Goal: Task Accomplishment & Management: Manage account settings

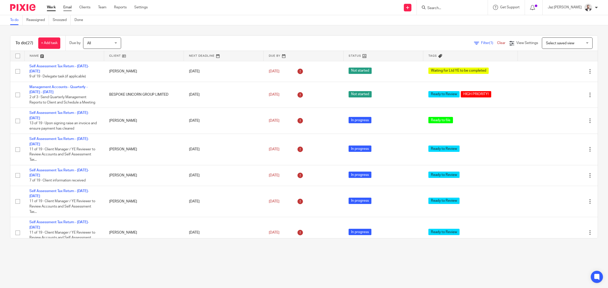
scroll to position [425, 0]
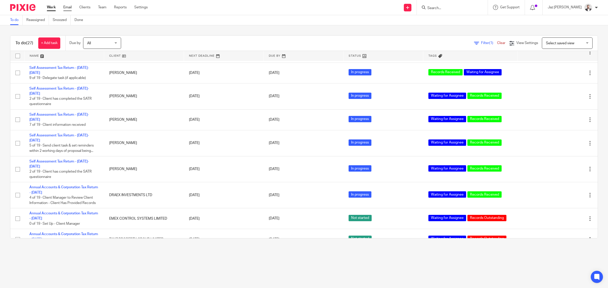
click at [68, 8] on link "Email" at bounding box center [67, 7] width 8 height 5
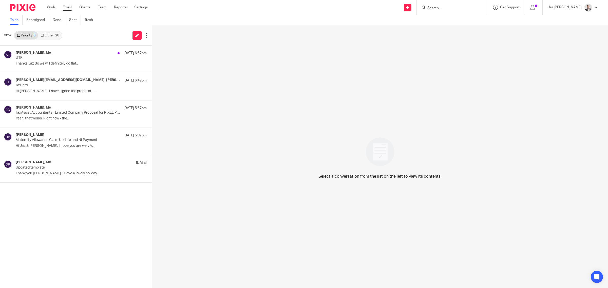
click at [55, 36] on div "20" at bounding box center [57, 36] width 4 height 4
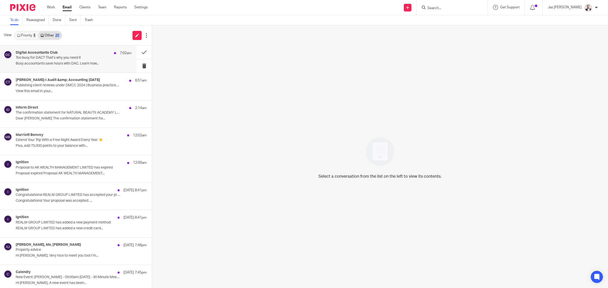
click at [59, 62] on p "Busy accountants save hours with DAC. Learn how..." at bounding box center [74, 64] width 116 height 4
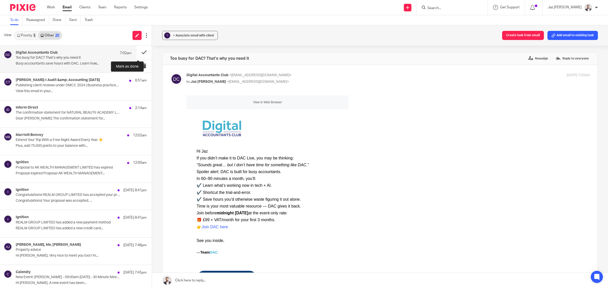
click at [137, 50] on button at bounding box center [143, 52] width 15 height 13
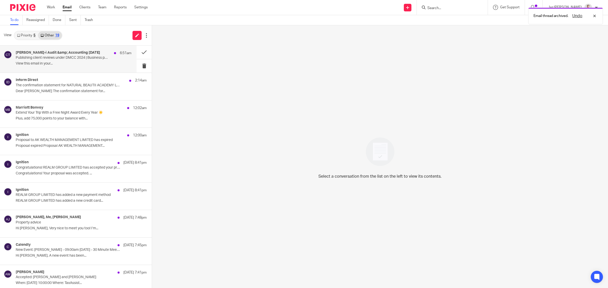
click at [89, 57] on p "Publishing client reviews under DMCC 2024 | Business practices for crypto firms…" at bounding box center [62, 58] width 93 height 4
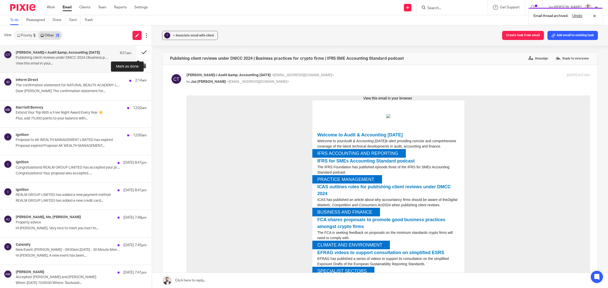
click at [136, 51] on button at bounding box center [143, 52] width 15 height 13
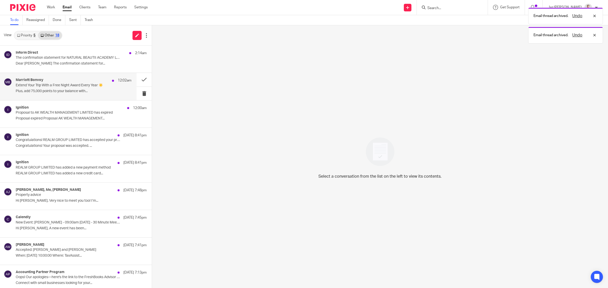
click at [87, 95] on div "Marriott Bonvoy 12:02am Extend Your Trip With a Free Night Award Every Year ☀️ …" at bounding box center [68, 86] width 136 height 27
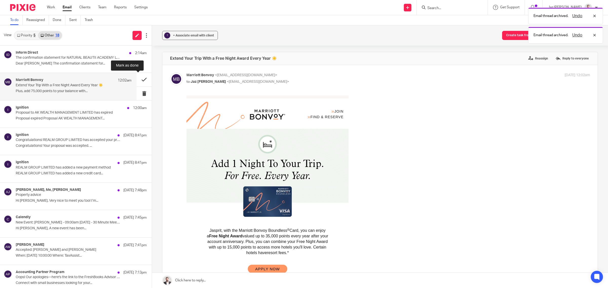
click at [137, 79] on button at bounding box center [143, 79] width 15 height 13
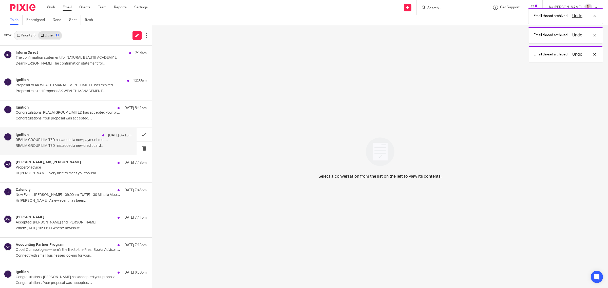
click at [91, 144] on div "Ignition [DATE] 8:41pm REALM GROUP LIMITED has added a new payment method REALM…" at bounding box center [74, 141] width 116 height 17
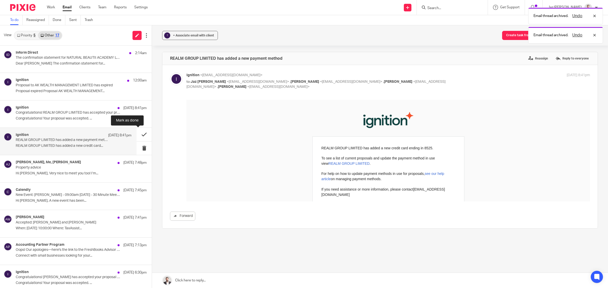
click at [136, 134] on button at bounding box center [143, 134] width 15 height 13
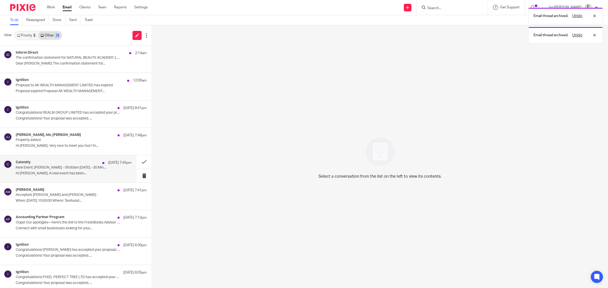
click at [80, 173] on p "Hi [PERSON_NAME], A new event has been..." at bounding box center [74, 173] width 116 height 4
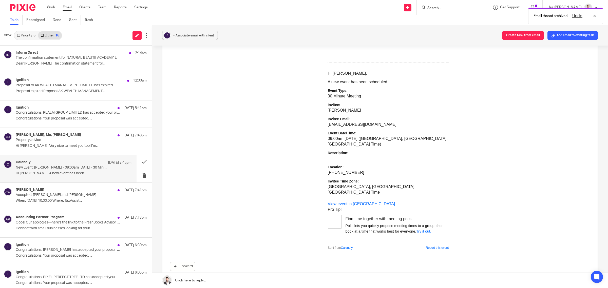
scroll to position [114, 0]
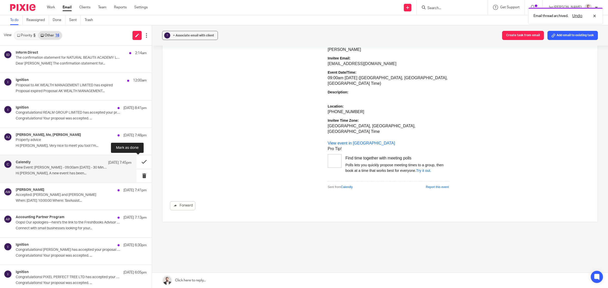
click at [141, 161] on button at bounding box center [143, 161] width 15 height 13
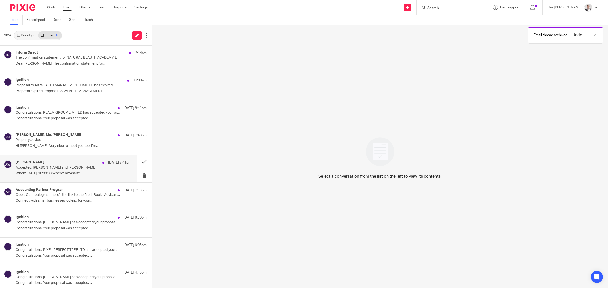
click at [74, 171] on p "When: [DATE] 10:00:00 Where: TaxAssist..." at bounding box center [74, 173] width 116 height 4
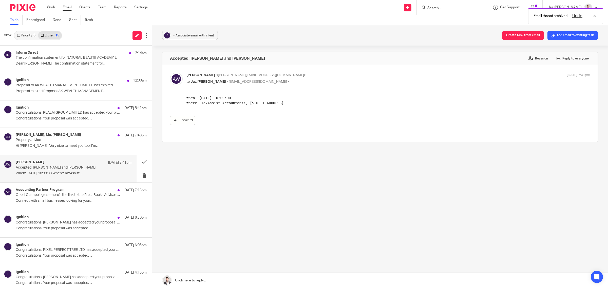
scroll to position [0, 0]
click at [138, 163] on button at bounding box center [143, 161] width 15 height 13
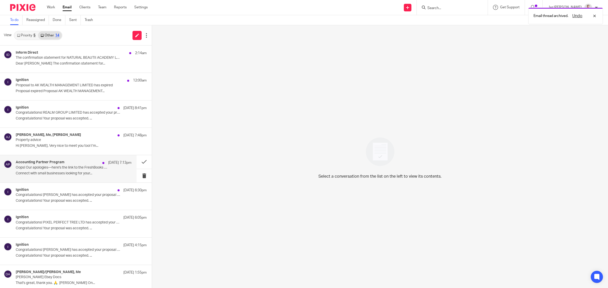
click at [82, 165] on div "Accounting Partner Program [DATE] 7:13pm" at bounding box center [74, 162] width 116 height 5
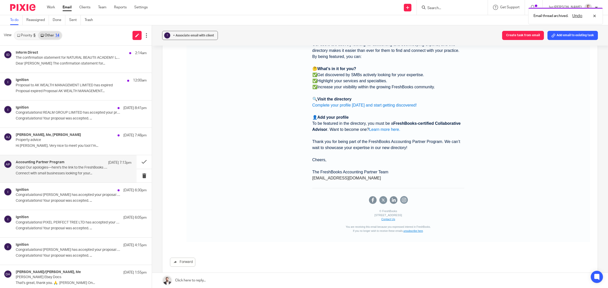
scroll to position [18, 0]
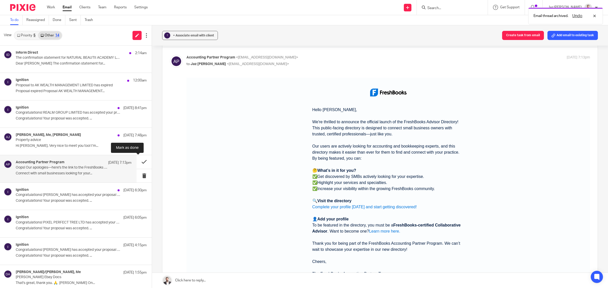
click at [142, 162] on button at bounding box center [143, 161] width 15 height 13
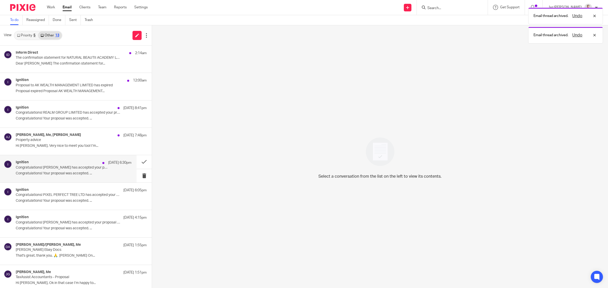
click at [73, 178] on div "Ignition [DATE] 6:30pm Congratulations! [PERSON_NAME] has accepted your proposa…" at bounding box center [68, 168] width 136 height 27
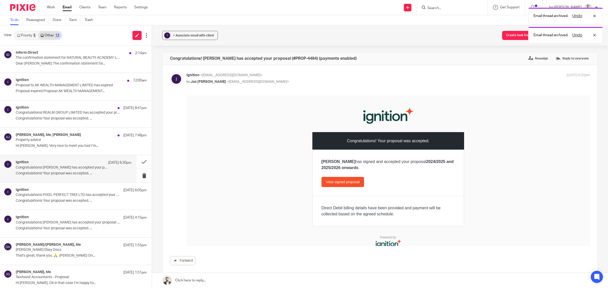
scroll to position [0, 0]
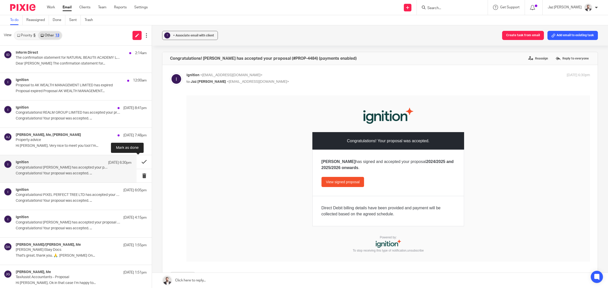
click at [137, 162] on button at bounding box center [143, 161] width 15 height 13
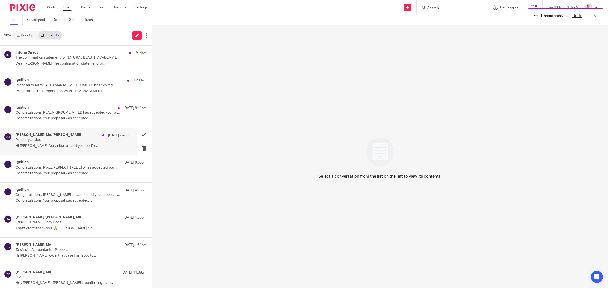
click at [86, 146] on p "Hi [PERSON_NAME], Very nice to meet you too! I’m..." at bounding box center [74, 146] width 116 height 4
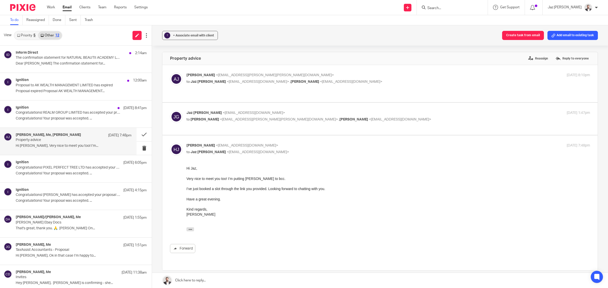
click at [30, 33] on link "Priority 5" at bounding box center [26, 35] width 24 height 8
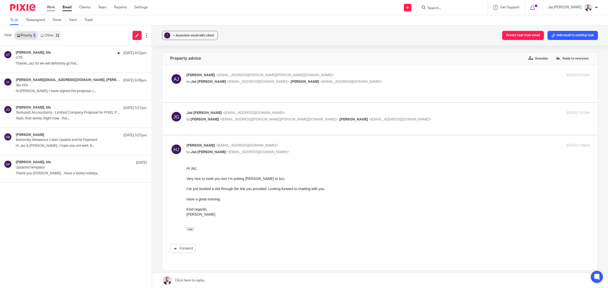
click at [53, 8] on link "Work" at bounding box center [51, 7] width 8 height 5
